Goal: Manage account settings

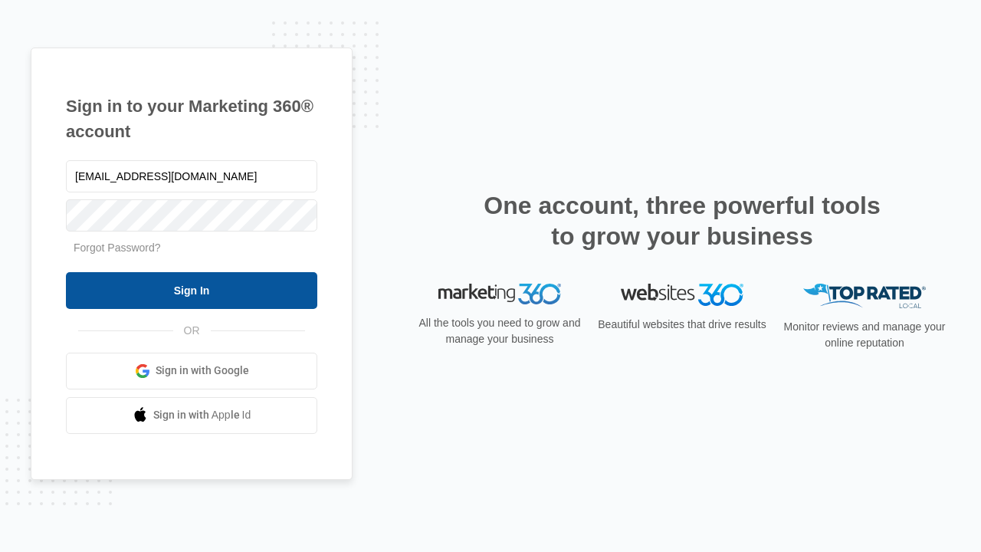
click at [192, 290] on input "Sign In" at bounding box center [191, 290] width 251 height 37
